Goal: Use online tool/utility: Utilize a website feature to perform a specific function

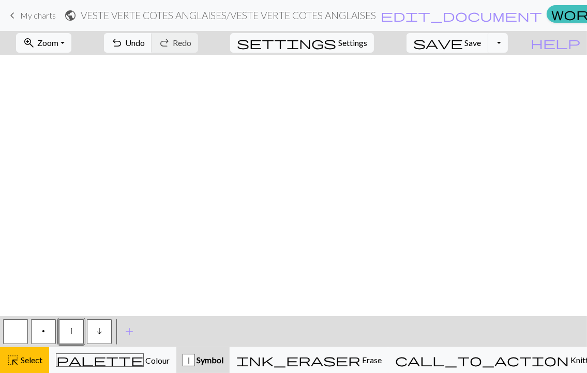
scroll to position [3042, 926]
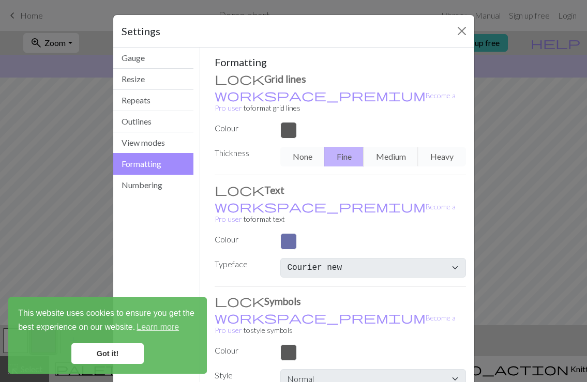
select select "aran"
select select "Courier new"
click at [140, 58] on button "Gauge" at bounding box center [153, 58] width 81 height 21
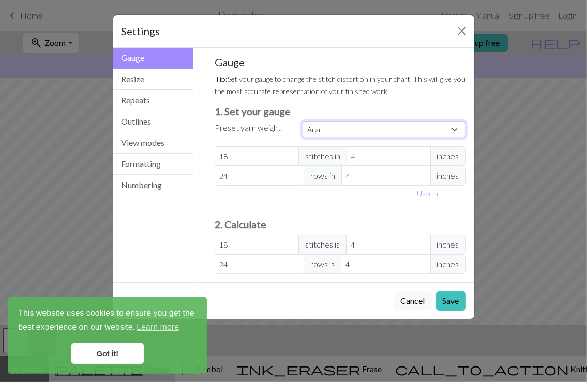
click at [302, 121] on select "Custom Square Lace Light Fingering Fingering Sport Double knit Worsted Aran Bul…" at bounding box center [383, 129] width 163 height 16
click at [329, 133] on select "Custom Square Lace Light Fingering Fingering Sport Double knit Worsted Aran Bul…" at bounding box center [383, 129] width 163 height 16
click at [456, 161] on span "inches" at bounding box center [448, 156] width 36 height 20
click at [468, 24] on button "Close" at bounding box center [461, 31] width 17 height 17
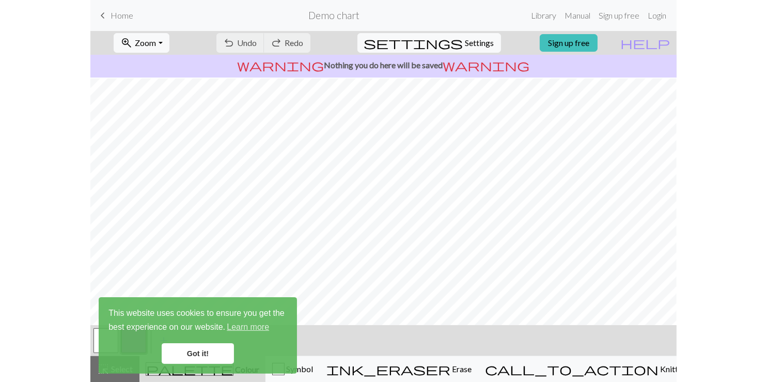
scroll to position [32, 0]
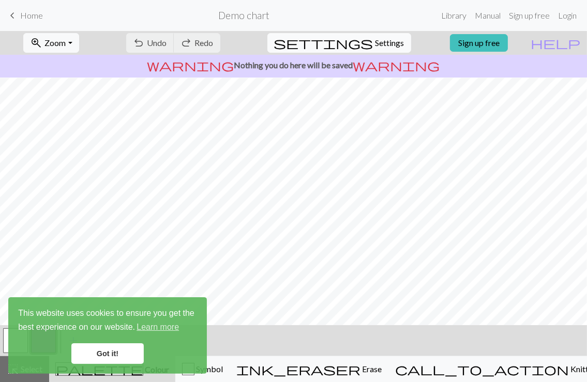
click at [375, 44] on span "Settings" at bounding box center [389, 43] width 29 height 12
select select "aran"
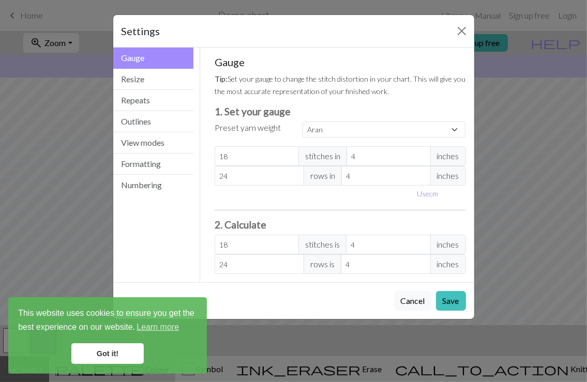
click at [436, 193] on button "Use cm" at bounding box center [427, 194] width 30 height 16
type input "10.16"
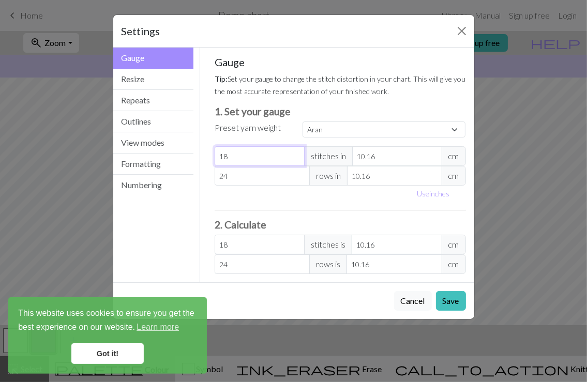
drag, startPoint x: 236, startPoint y: 157, endPoint x: 197, endPoint y: 156, distance: 38.8
click at [214, 156] on input "18" at bounding box center [259, 156] width 90 height 20
select select "custom"
type input "2"
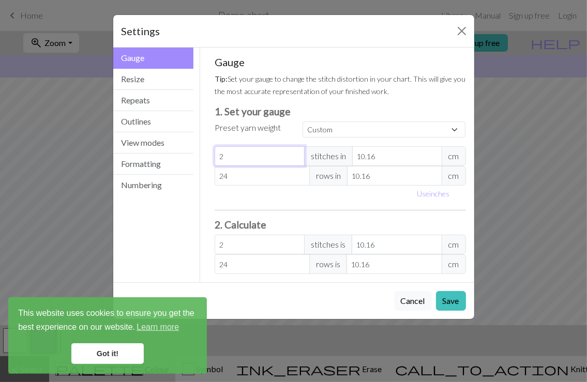
type input "20"
click at [377, 152] on input "10.16" at bounding box center [397, 156] width 90 height 20
click at [240, 175] on input "24" at bounding box center [261, 176] width 95 height 20
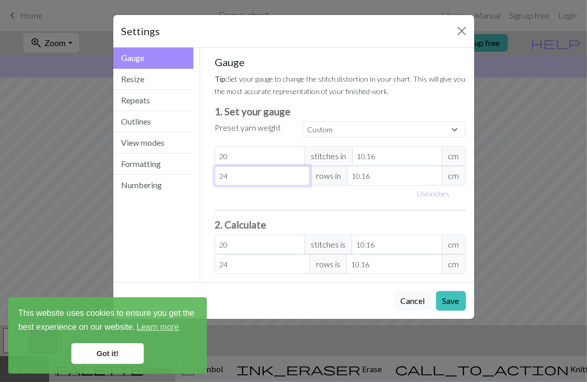
drag, startPoint x: 240, startPoint y: 175, endPoint x: 187, endPoint y: 177, distance: 53.3
click at [214, 177] on input "24" at bounding box center [261, 176] width 95 height 20
type input "4"
type input "40"
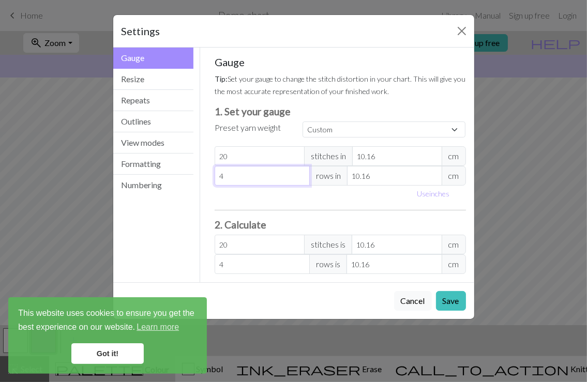
type input "40"
click at [459, 175] on span "cm" at bounding box center [453, 176] width 24 height 20
click at [353, 192] on div "Use inches" at bounding box center [340, 194] width 264 height 16
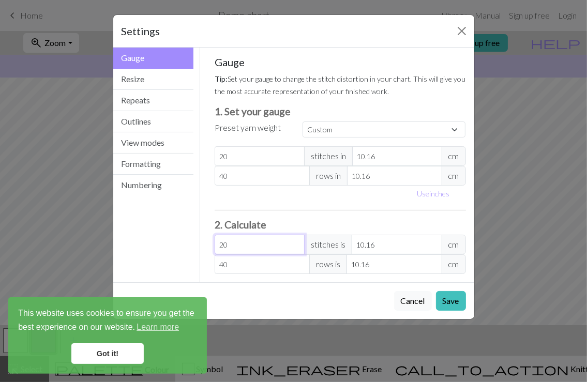
click at [233, 243] on input "20" at bounding box center [259, 245] width 90 height 20
click at [382, 243] on input "10.16" at bounding box center [396, 245] width 90 height 20
drag, startPoint x: 386, startPoint y: 242, endPoint x: 344, endPoint y: 245, distance: 41.5
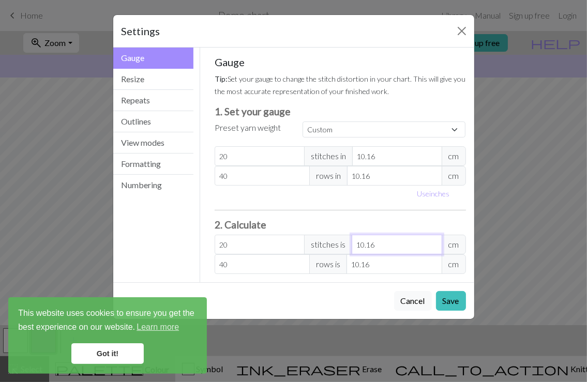
click at [351, 245] on input "10.16" at bounding box center [396, 245] width 90 height 20
type input "11.81"
type input "6"
type input "118.11"
type input "60"
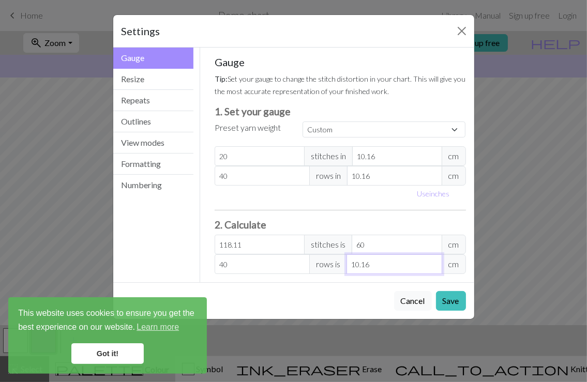
click at [375, 261] on input "10.16" at bounding box center [393, 264] width 95 height 20
drag, startPoint x: 375, startPoint y: 261, endPoint x: 331, endPoint y: 264, distance: 44.5
click at [346, 264] on input "10.16" at bounding box center [393, 264] width 95 height 20
type input "15.75"
type input "4"
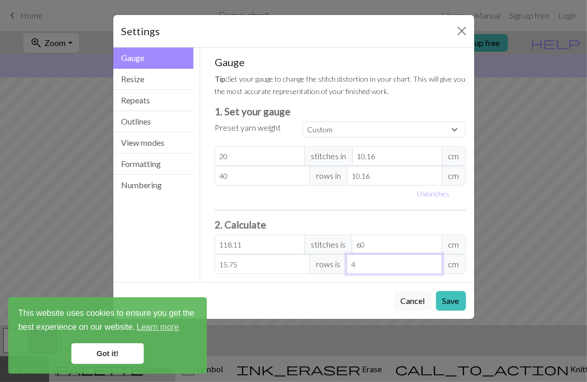
type input "157.48"
type input "40"
click at [243, 154] on input "20" at bounding box center [259, 156] width 90 height 20
type input "2"
type input "11.81"
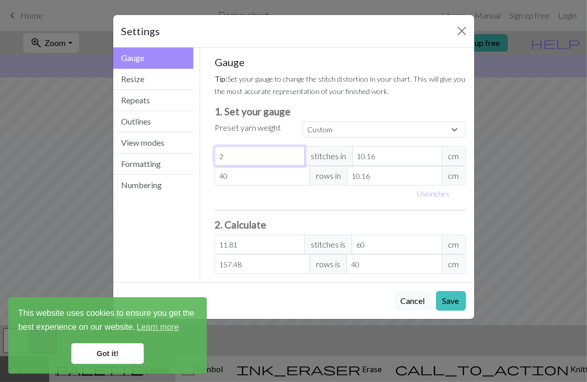
type input "22"
type input "129.92"
type input "22"
click at [383, 152] on input "10.16" at bounding box center [397, 156] width 90 height 20
type input "10.1"
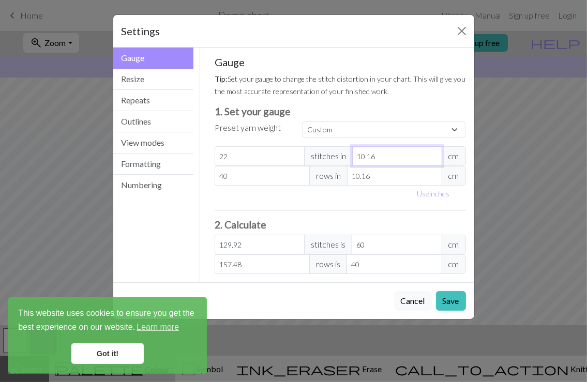
type input "130.69"
type input "10"
type input "132"
click at [369, 180] on input "10.16" at bounding box center [394, 176] width 95 height 20
type input "10.1"
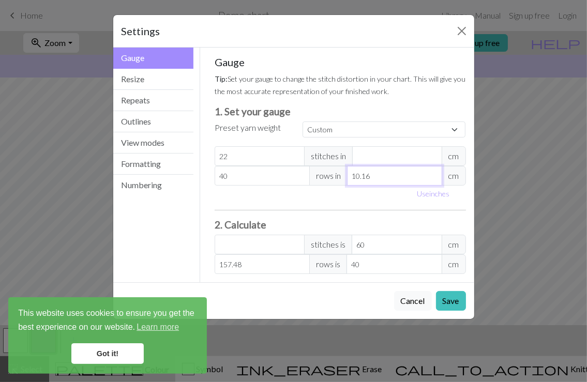
type input "158.42"
type input "10"
type input "160"
type input "10"
click at [381, 190] on div "Use inches" at bounding box center [340, 194] width 264 height 16
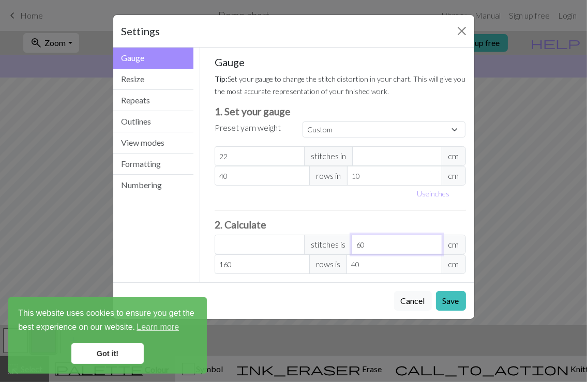
click at [375, 241] on input "60" at bounding box center [396, 245] width 90 height 20
type input "6"
type input "5"
type input "57"
click at [266, 237] on input "number" at bounding box center [259, 245] width 90 height 20
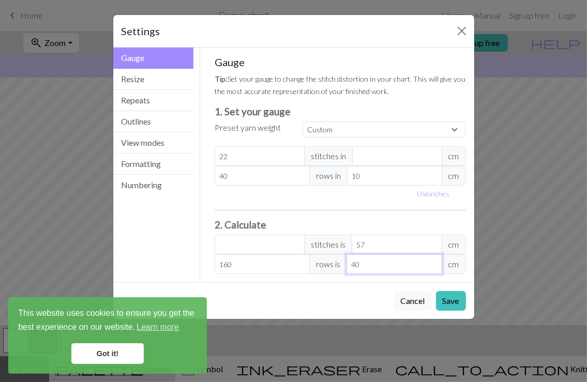
click at [387, 264] on input "40" at bounding box center [393, 264] width 95 height 20
type input "16"
type input "4"
type input "0"
type input "12"
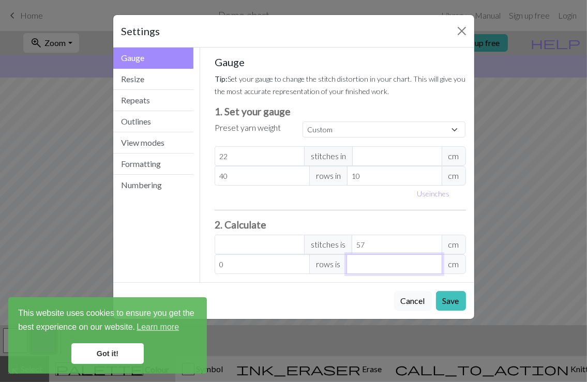
type input "3"
type input "148"
type input "37"
click at [297, 304] on div "Cancel Save" at bounding box center [293, 300] width 361 height 37
click at [372, 243] on input "57" at bounding box center [396, 245] width 90 height 20
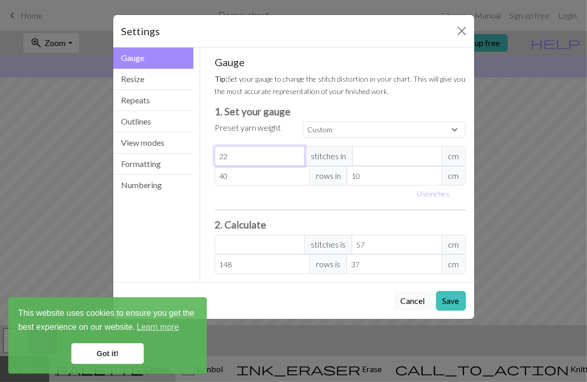
click at [256, 162] on input "22" at bounding box center [259, 156] width 90 height 20
click at [381, 244] on input "57" at bounding box center [396, 245] width 90 height 20
click at [268, 242] on input "number" at bounding box center [259, 245] width 90 height 20
type input "-1"
type input "0"
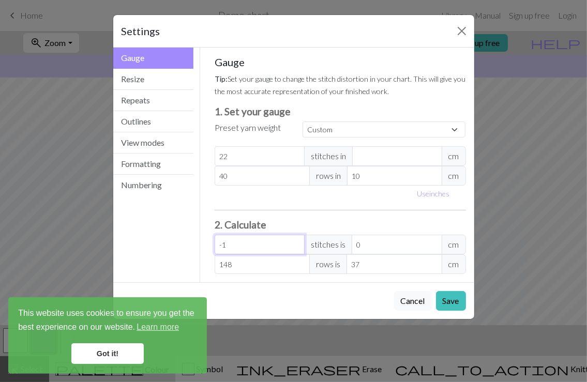
click at [296, 247] on input "-1" at bounding box center [259, 245] width 90 height 20
type input "0"
click at [297, 243] on input "0" at bounding box center [259, 245] width 90 height 20
click at [375, 239] on input "0" at bounding box center [396, 245] width 90 height 20
type input "5"
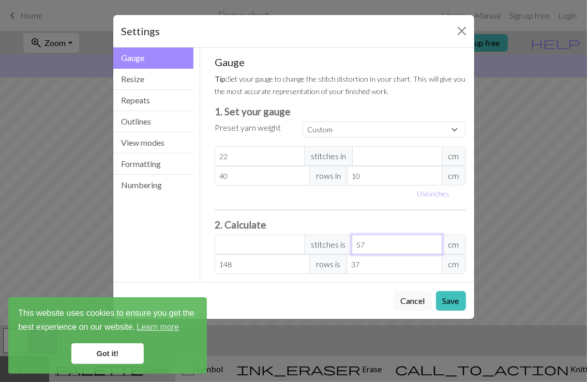
type input "57"
click at [366, 313] on div "Cancel Save" at bounding box center [293, 300] width 361 height 37
click at [378, 159] on input "number" at bounding box center [397, 156] width 90 height 20
click at [460, 157] on span "cm" at bounding box center [453, 156] width 24 height 20
click at [237, 248] on input "number" at bounding box center [259, 245] width 90 height 20
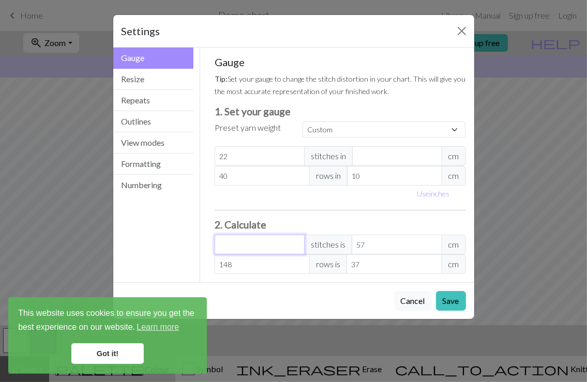
type input "1"
type input "0"
type input "125"
click at [388, 245] on input "0" at bounding box center [396, 245] width 90 height 20
type input "5"
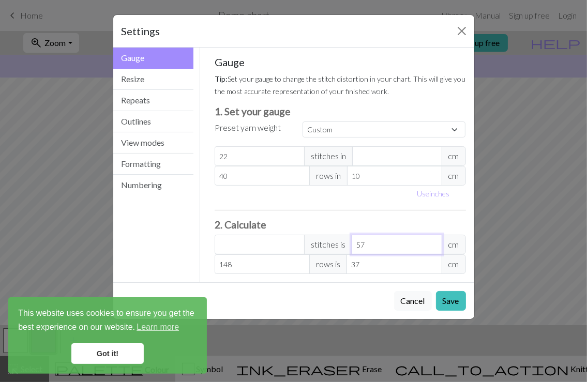
type input "57"
click at [412, 211] on div "Gauge Tip: Set your gauge to change the stitch distortion in your chart. This w…" at bounding box center [339, 165] width 251 height 218
click at [283, 288] on div "Cancel Save" at bounding box center [293, 300] width 361 height 37
click at [255, 153] on input "22" at bounding box center [259, 156] width 90 height 20
type input "2"
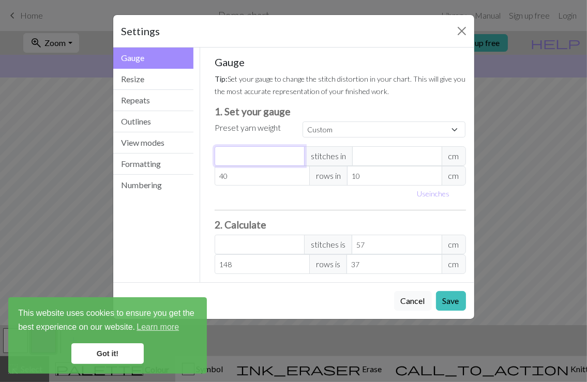
type input "1"
type input "14"
type input "141"
click at [384, 156] on input "number" at bounding box center [397, 156] width 90 height 20
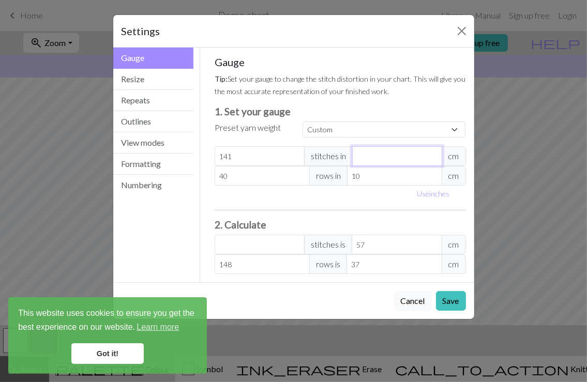
type input "10"
type input "803.7"
type input "1"
type input "8037"
type input "5"
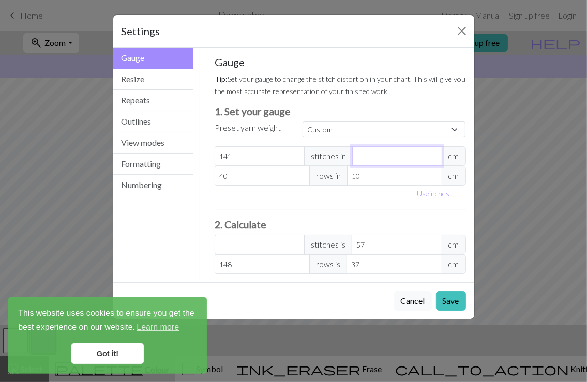
type input "1607.4"
type input "57"
type input "141"
type input "57"
click at [380, 199] on div "Use inches" at bounding box center [340, 194] width 264 height 16
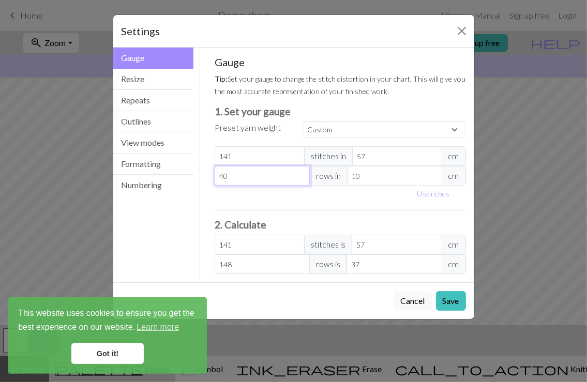
click at [240, 174] on input "40" at bounding box center [261, 176] width 95 height 20
type input "4"
type input "14.8"
type input "0"
click at [373, 176] on input "10" at bounding box center [394, 176] width 95 height 20
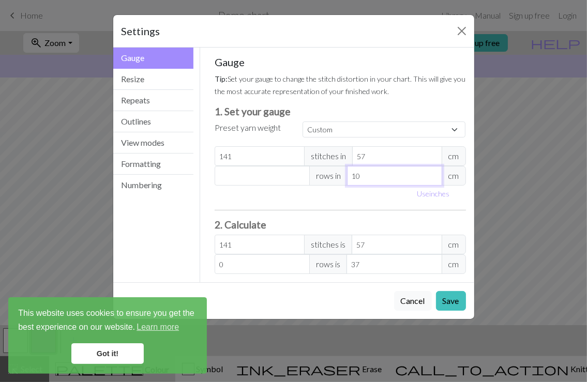
type input "1"
type input "3"
type input "0"
type input "37"
click at [363, 204] on div "Gauge Tip: Set your gauge to change the stitch distortion in your chart. This w…" at bounding box center [339, 165] width 251 height 218
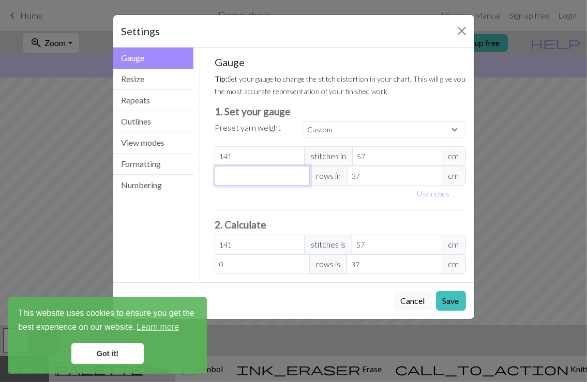
click at [261, 177] on input "number" at bounding box center [261, 176] width 95 height 20
type input "9"
type input "91"
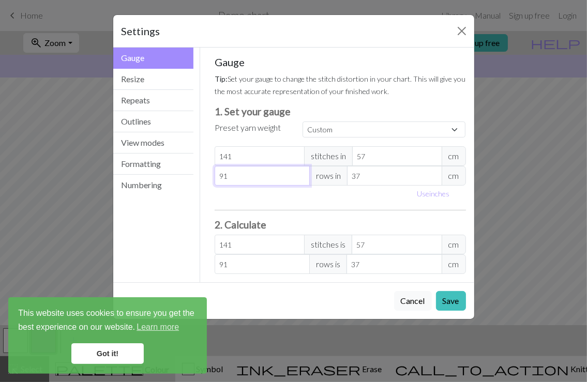
type input "91"
click at [312, 206] on div "Gauge Tip: Set your gauge to change the stitch distortion in your chart. This w…" at bounding box center [339, 165] width 251 height 218
click at [237, 265] on input "91" at bounding box center [261, 264] width 95 height 20
type input "9"
type input "3.66"
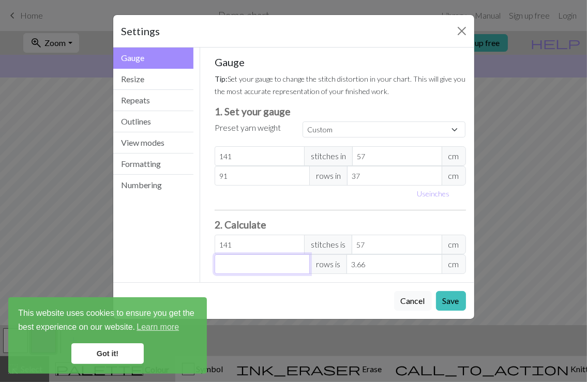
type input "0"
type input "8"
type input "3.25"
type input "87"
type input "35.37"
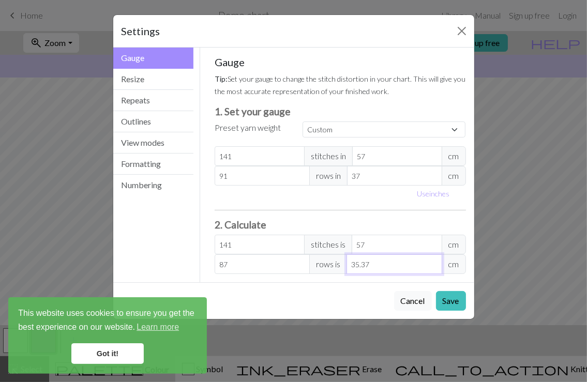
click at [378, 262] on input "35.37" at bounding box center [393, 264] width 95 height 20
type input "86.82"
type input "35.3"
type input "86.08"
type input "35"
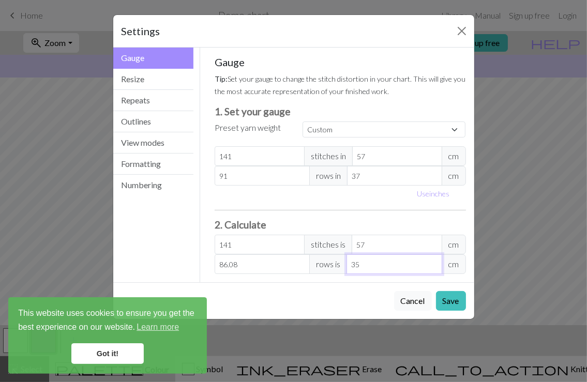
type input "0"
click at [234, 173] on input "91" at bounding box center [261, 176] width 95 height 20
type input "9"
type input "87"
click at [367, 172] on input "37" at bounding box center [394, 176] width 95 height 20
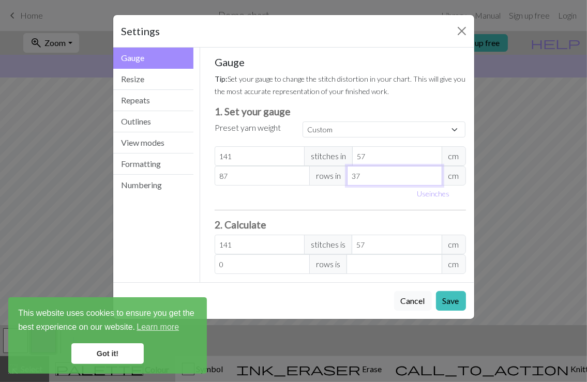
type input "3"
type input "0"
type input "37"
click at [395, 199] on div "Use inches" at bounding box center [340, 194] width 264 height 16
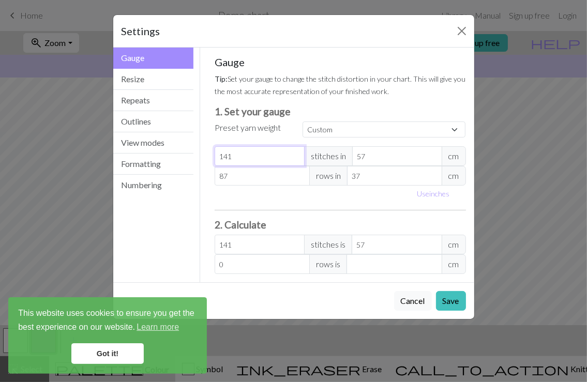
drag, startPoint x: 246, startPoint y: 151, endPoint x: 453, endPoint y: 154, distance: 206.7
click at [304, 154] on input "141" at bounding box center [259, 156] width 90 height 20
click at [406, 158] on input "57" at bounding box center [397, 156] width 90 height 20
drag, startPoint x: 209, startPoint y: 137, endPoint x: 311, endPoint y: 168, distance: 105.9
click at [311, 168] on div "Gauge Tip: Set your gauge to change the stitch distortion in your chart. This w…" at bounding box center [339, 165] width 251 height 218
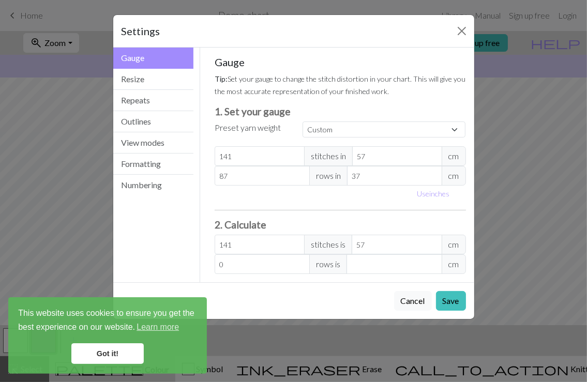
click at [212, 157] on div "Gauge Tip: Set your gauge to change the stitch distortion in your chart. This w…" at bounding box center [340, 165] width 268 height 235
type input "140"
click at [297, 157] on input "140" at bounding box center [259, 156] width 90 height 20
type input "141"
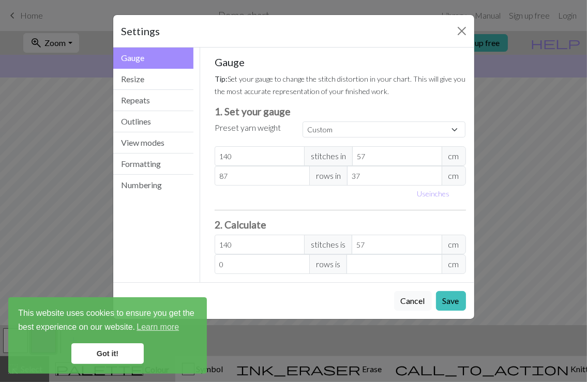
type input "141"
click at [295, 154] on input "141" at bounding box center [259, 156] width 90 height 20
